Goal: Task Accomplishment & Management: Use online tool/utility

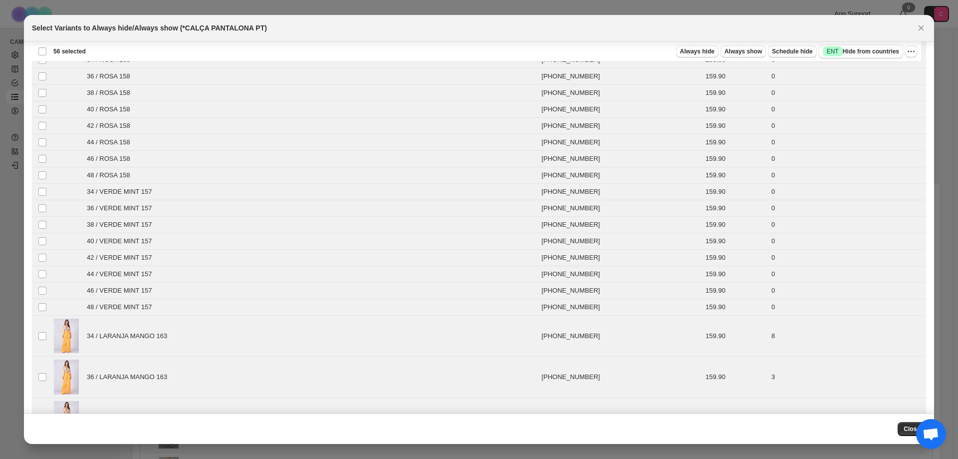
scroll to position [549, 0]
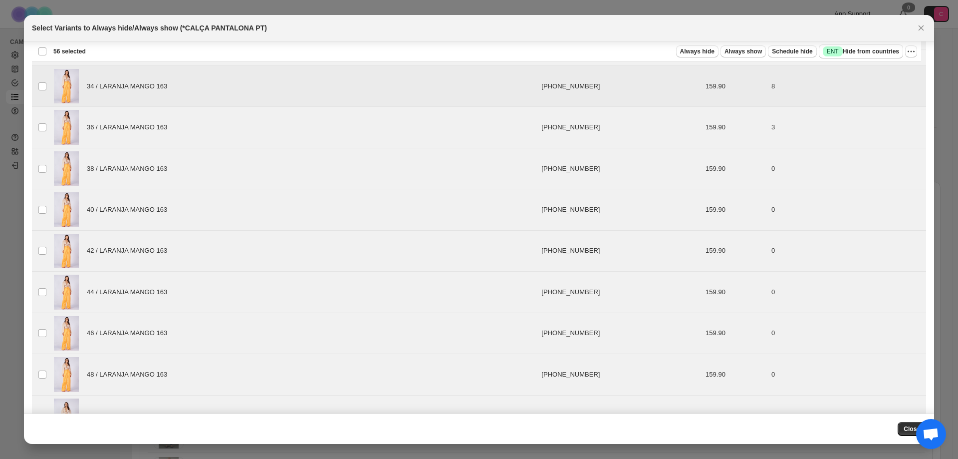
click at [45, 81] on td "Select product variant" at bounding box center [41, 86] width 19 height 41
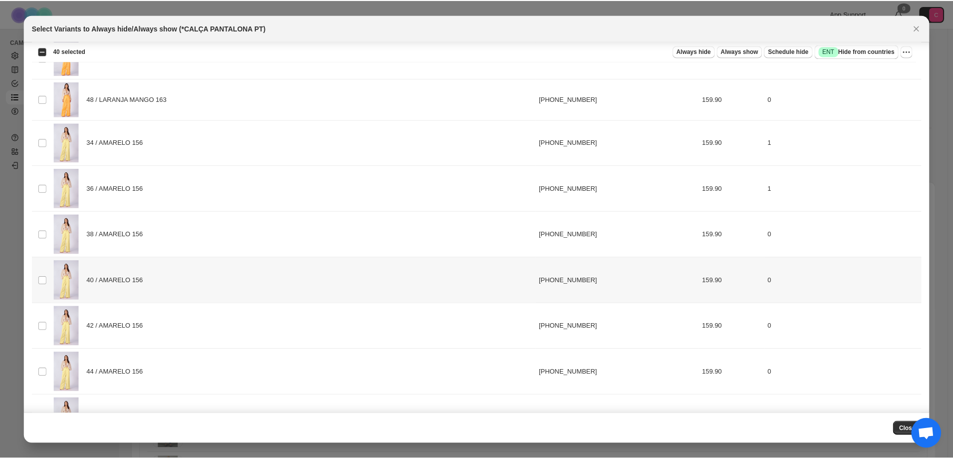
scroll to position [737, 0]
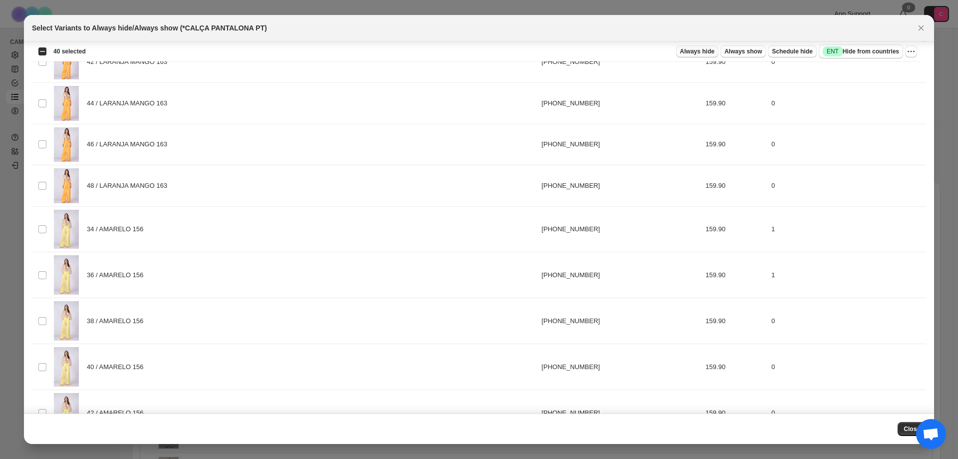
click at [715, 50] on span "Always hide" at bounding box center [697, 51] width 34 height 8
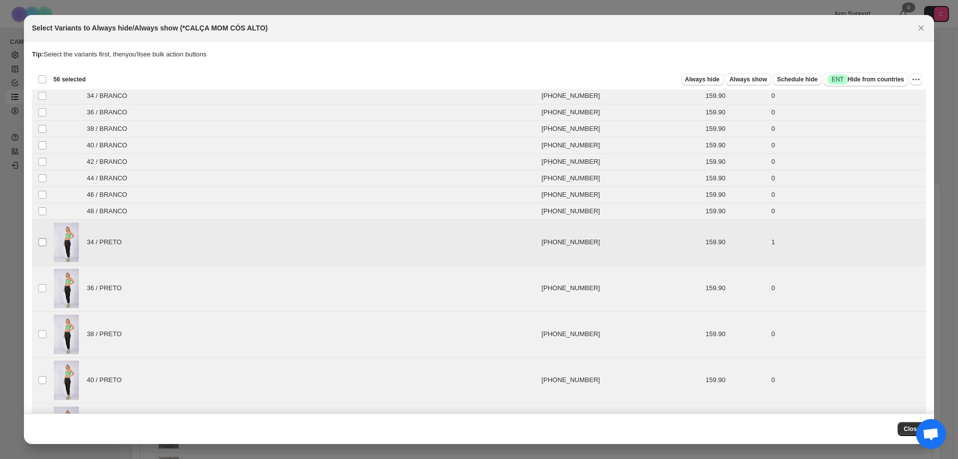
click at [38, 241] on span ":r5:" at bounding box center [42, 242] width 9 height 9
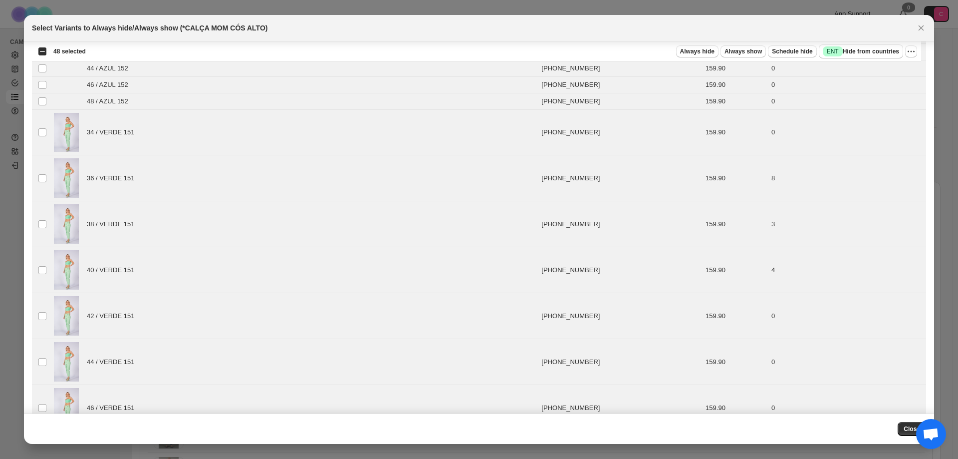
scroll to position [619, 0]
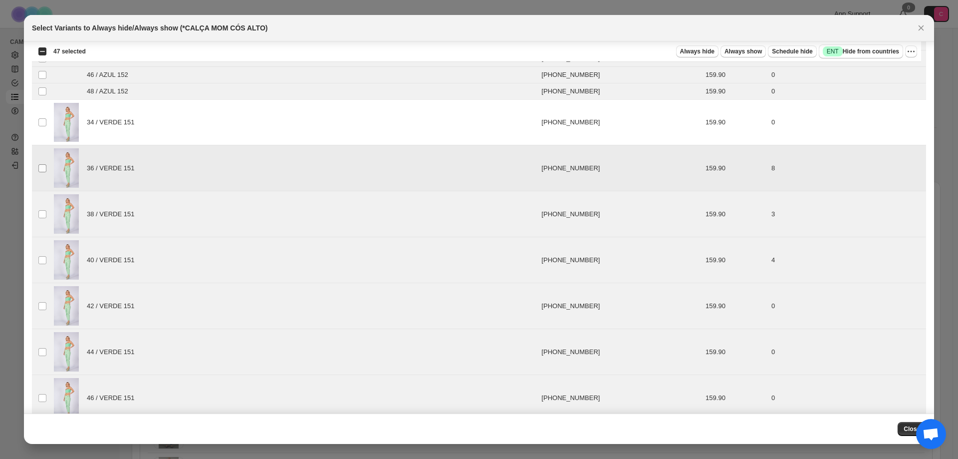
click at [46, 169] on span ":r5:" at bounding box center [42, 168] width 9 height 9
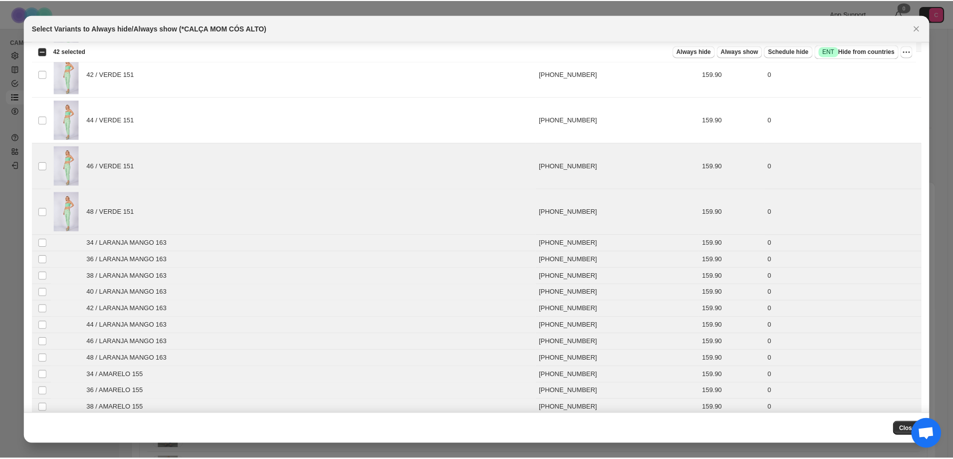
scroll to position [868, 0]
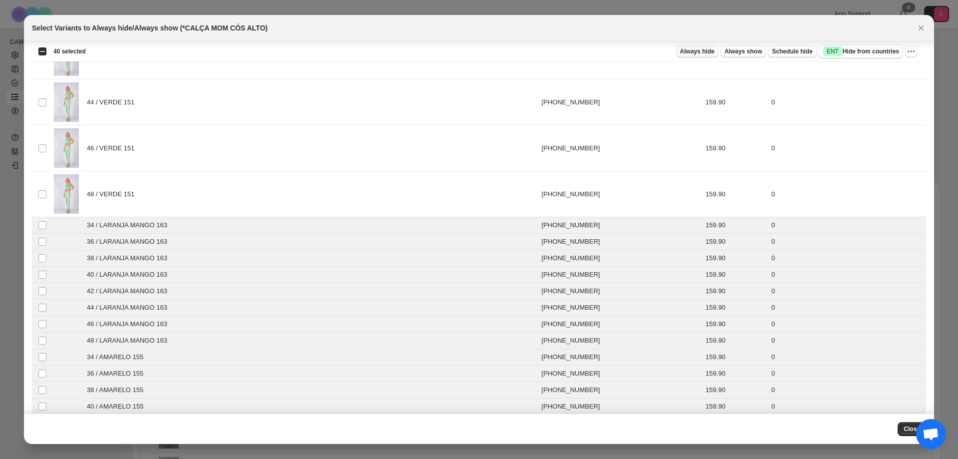
click at [713, 55] on span "Always hide" at bounding box center [697, 51] width 34 height 8
